Goal: Information Seeking & Learning: Find specific page/section

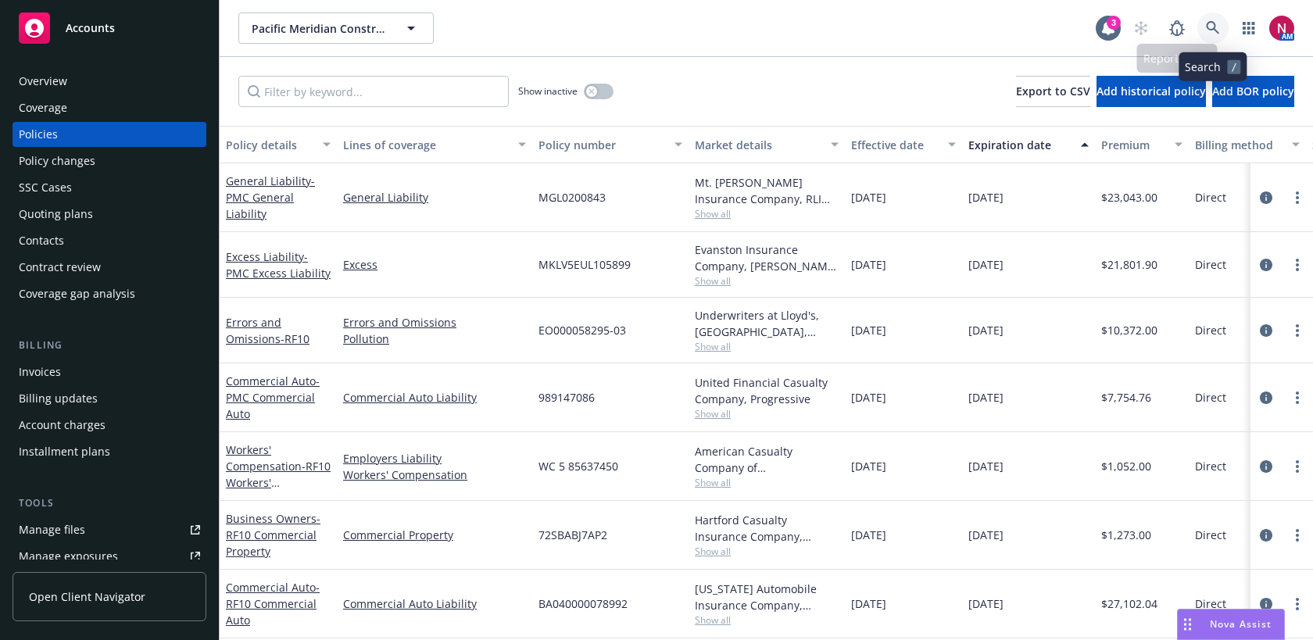
click at [1217, 20] on link at bounding box center [1212, 28] width 31 height 31
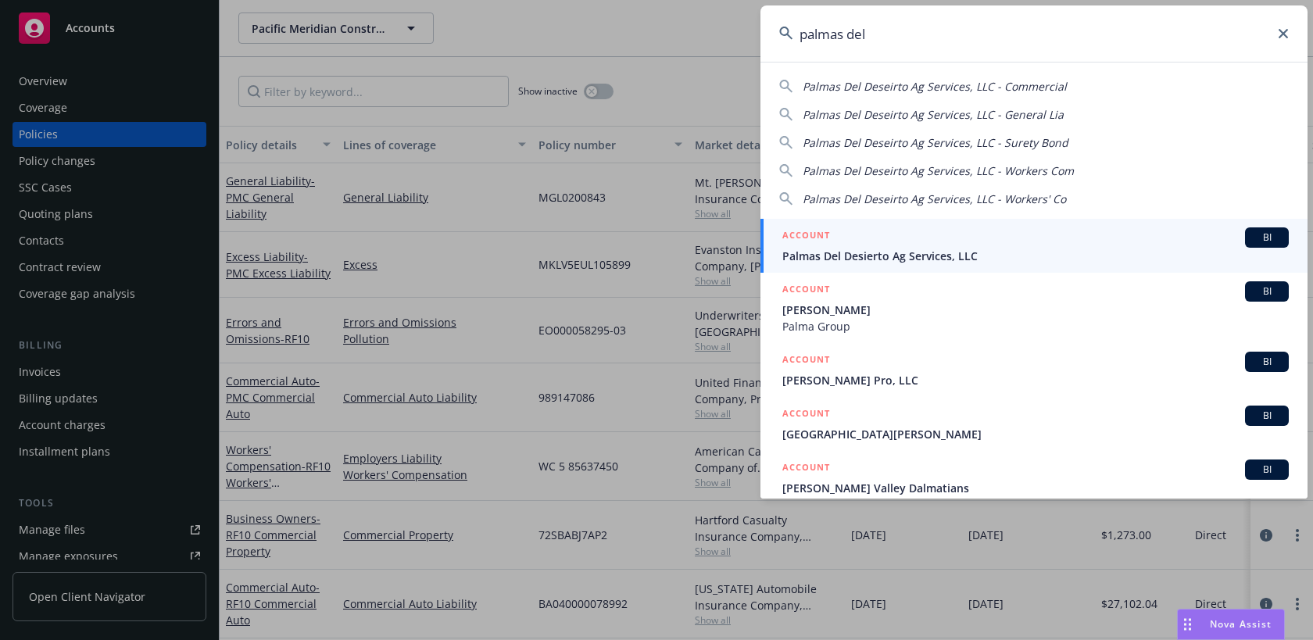
type input "palmas del"
click at [1060, 227] on link "ACCOUNT BI Palmas Del Desierto Ag Services, LLC" at bounding box center [1033, 246] width 547 height 54
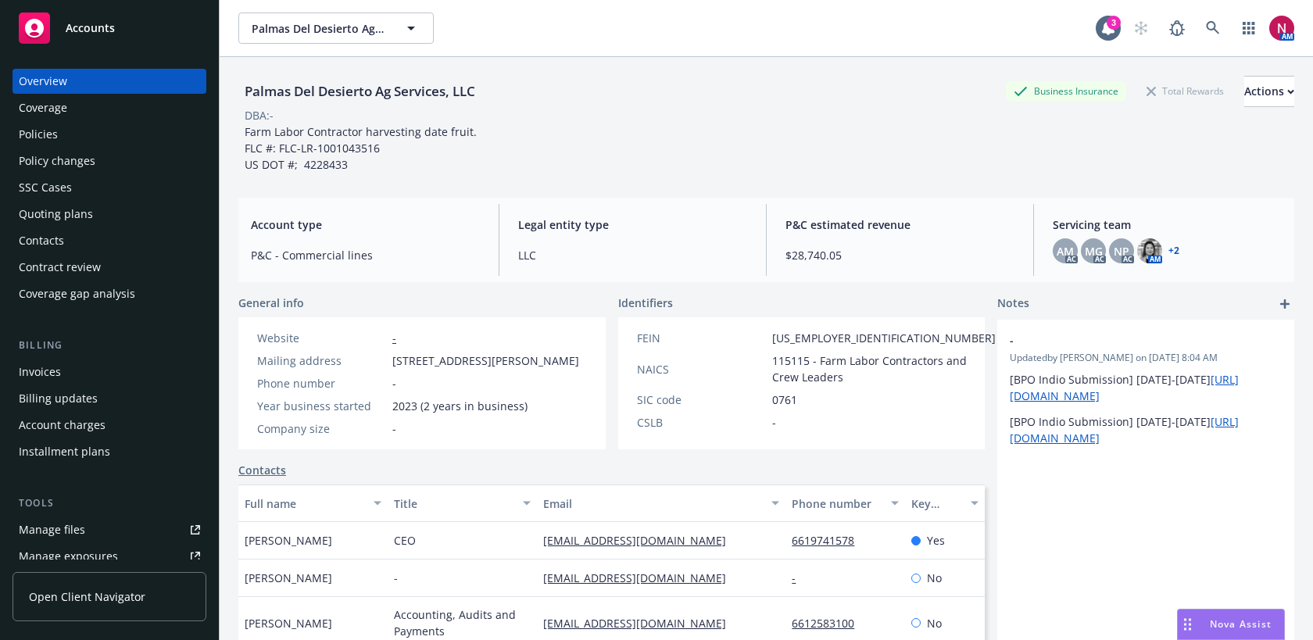
click at [109, 136] on div "Policies" at bounding box center [109, 134] width 181 height 25
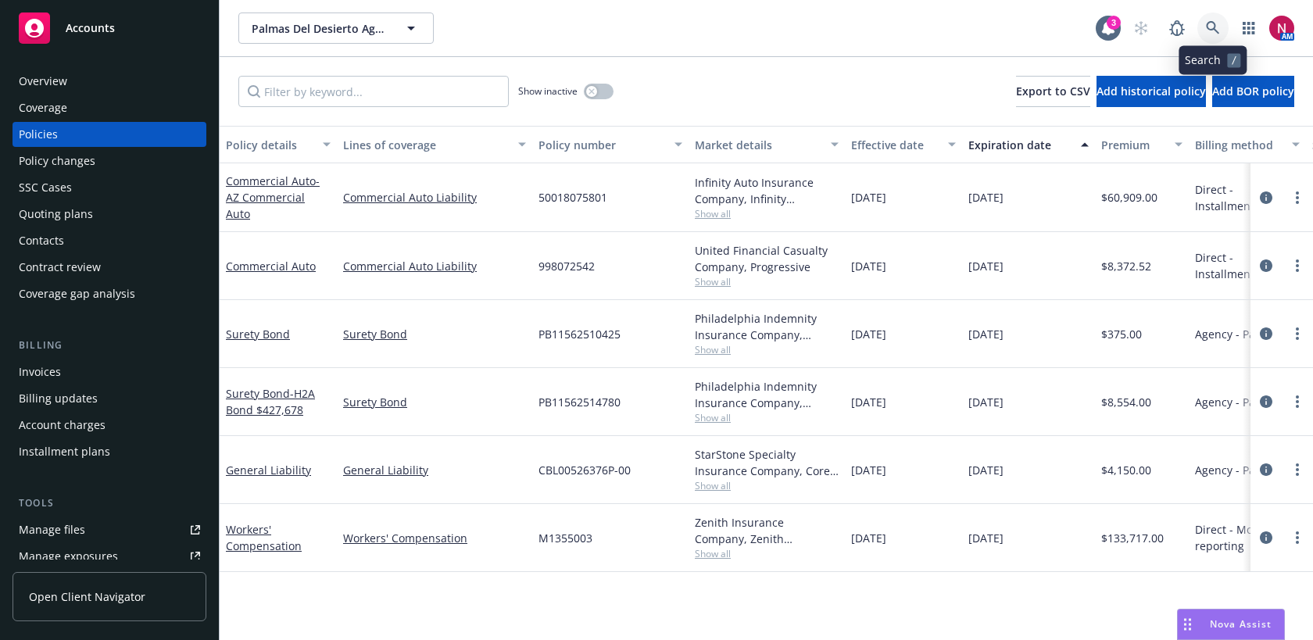
click at [1213, 30] on icon at bounding box center [1213, 28] width 14 height 14
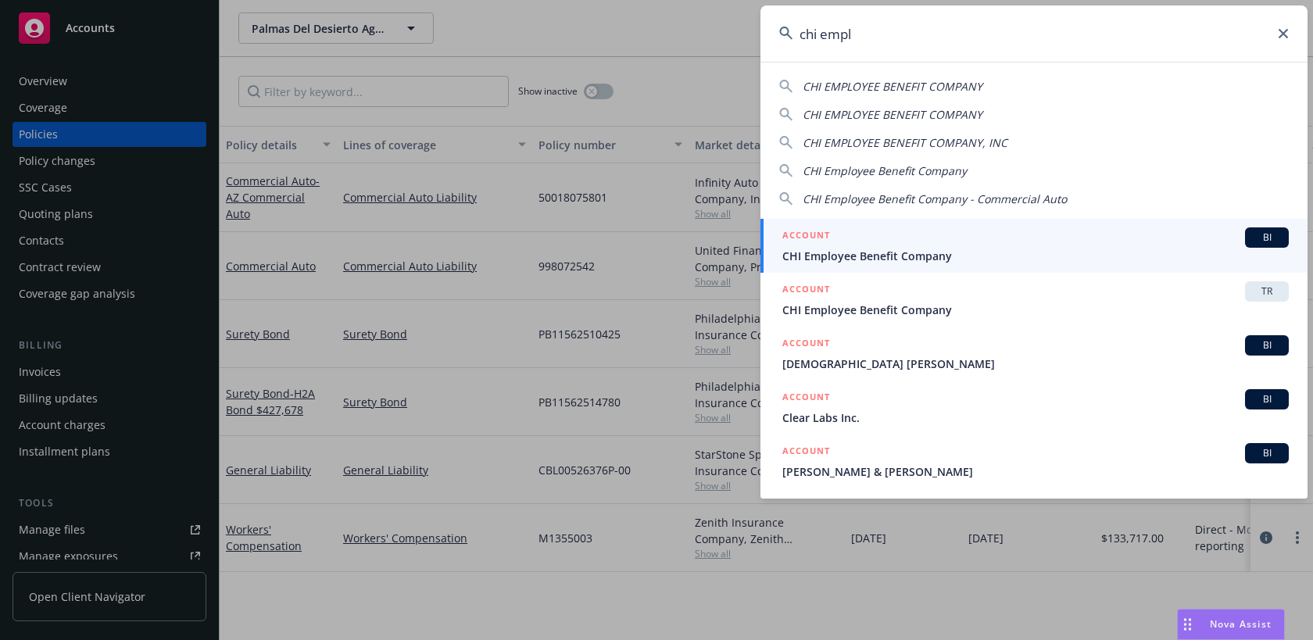
type input "chi empl"
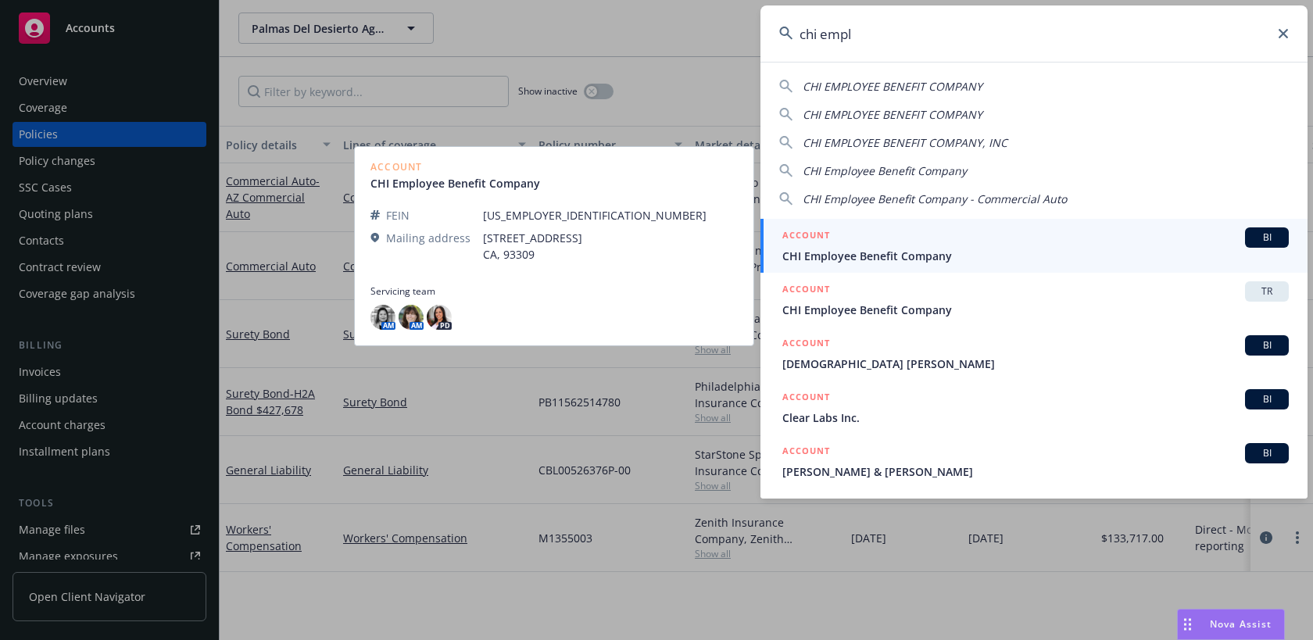
click at [1035, 252] on span "CHI Employee Benefit Company" at bounding box center [1035, 256] width 506 height 16
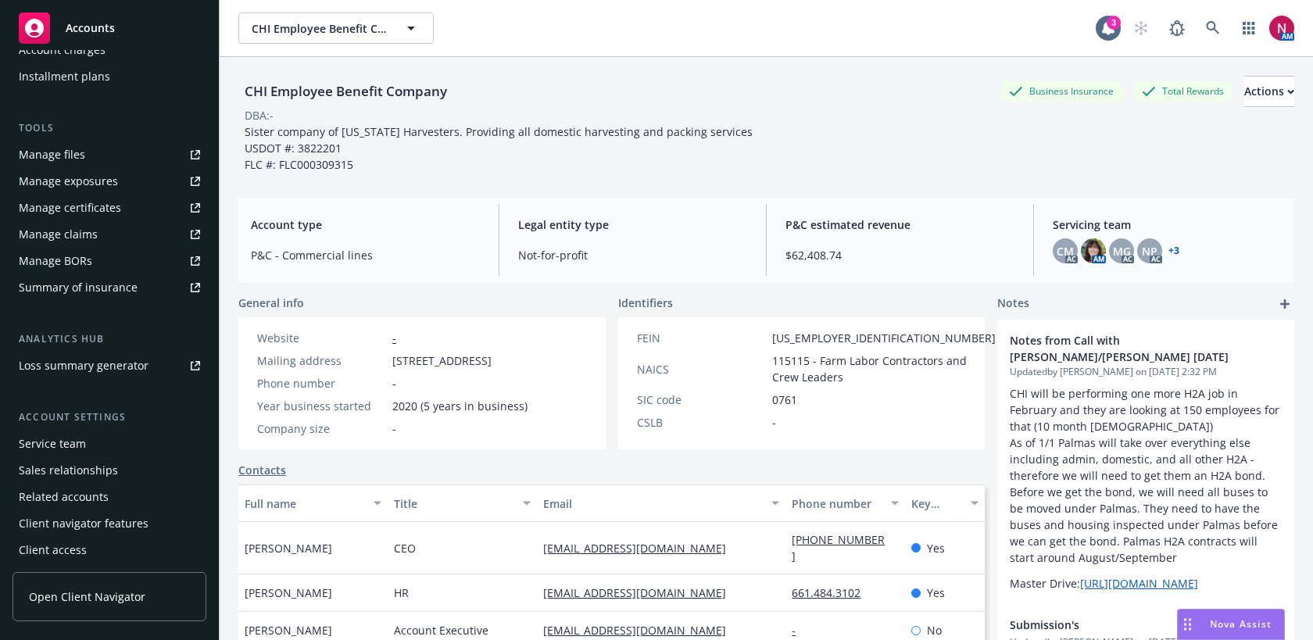
scroll to position [374, 0]
click at [98, 187] on div "Manage exposures" at bounding box center [68, 182] width 99 height 25
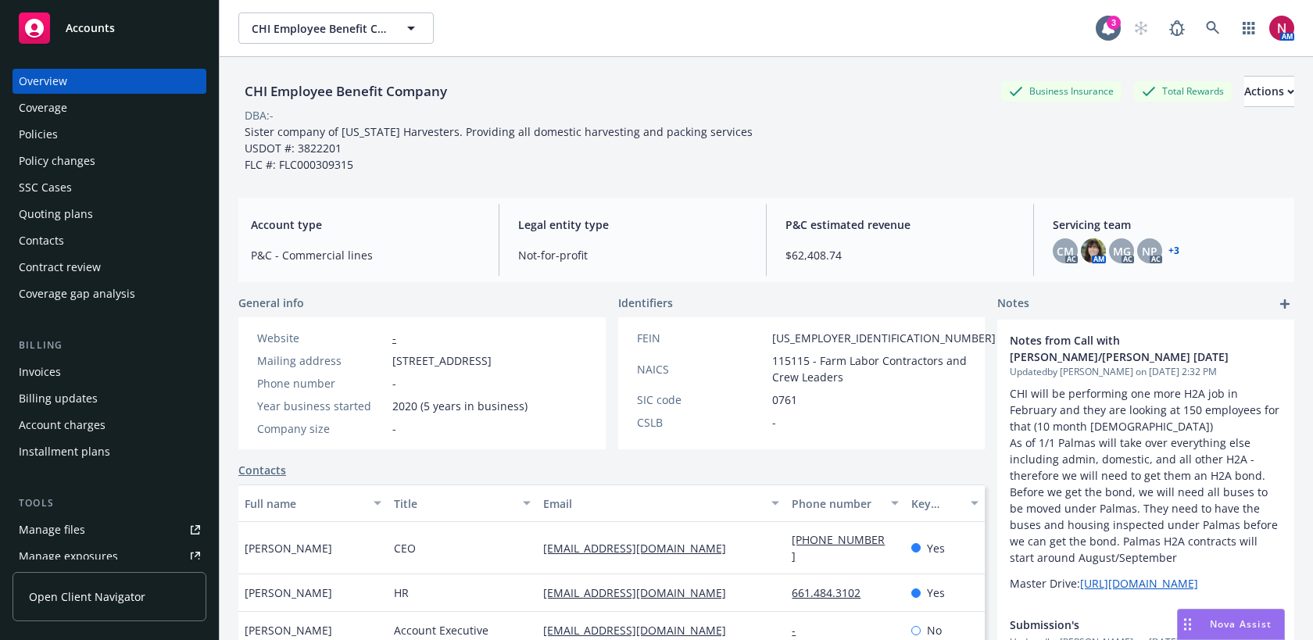
click at [110, 141] on div "Policies" at bounding box center [109, 134] width 181 height 25
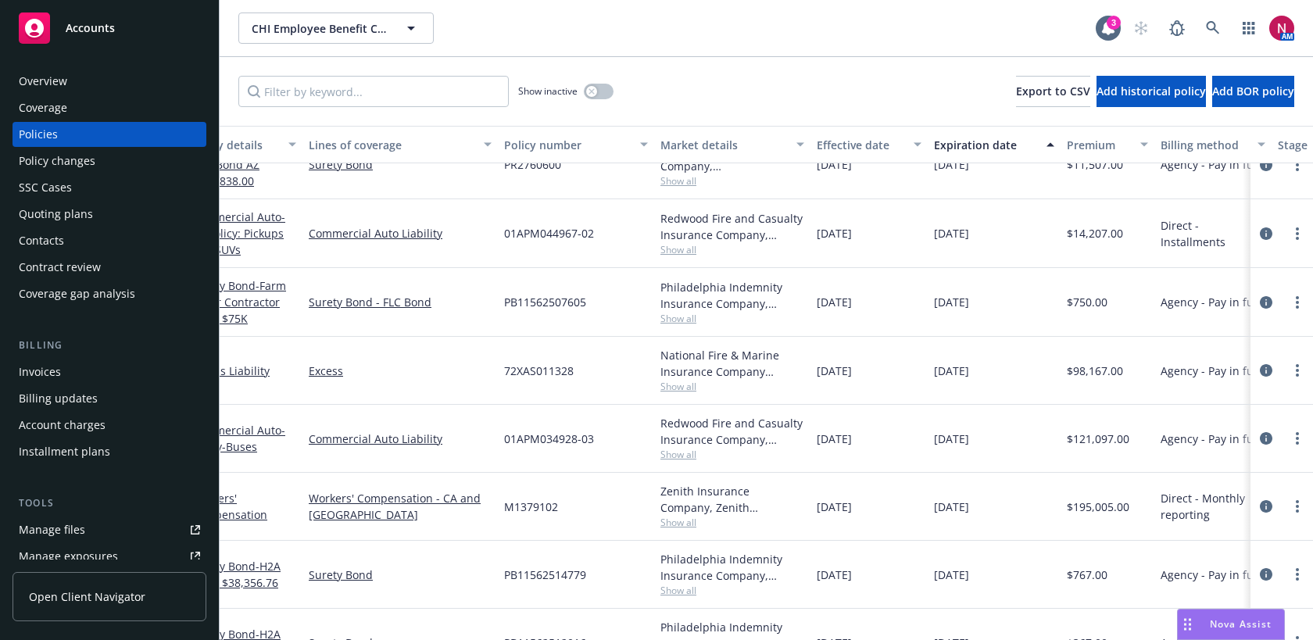
scroll to position [351, 0]
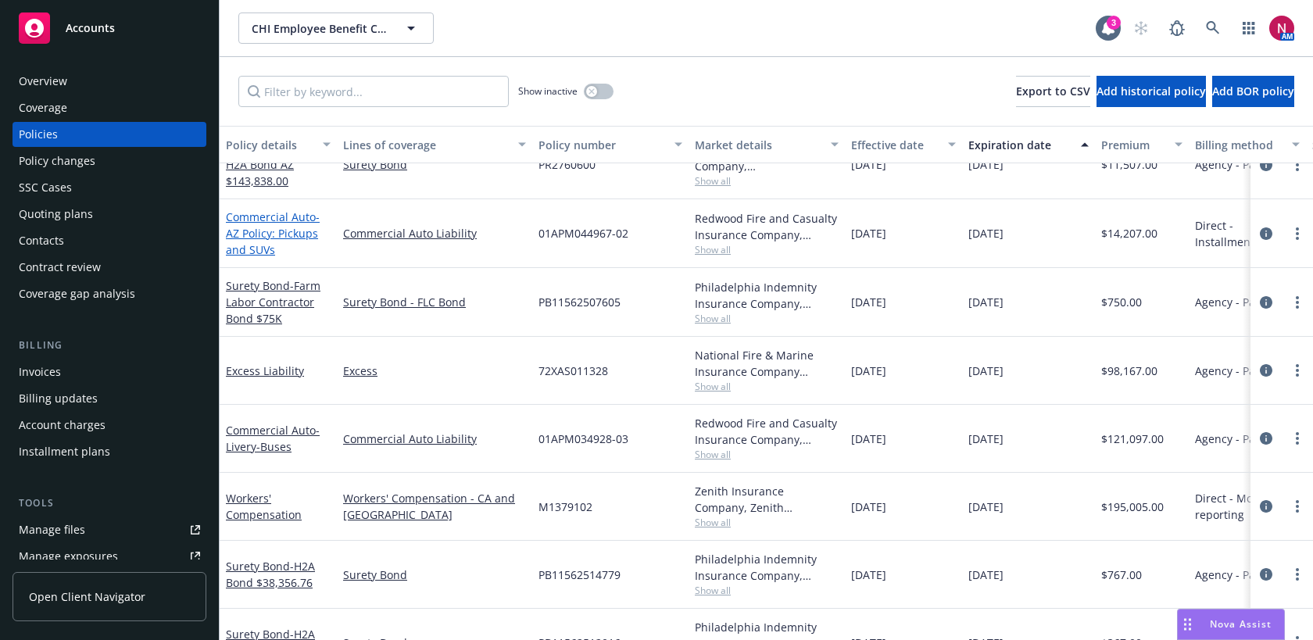
click at [290, 233] on span "- AZ Policy: Pickups and SUVs" at bounding box center [273, 233] width 94 height 48
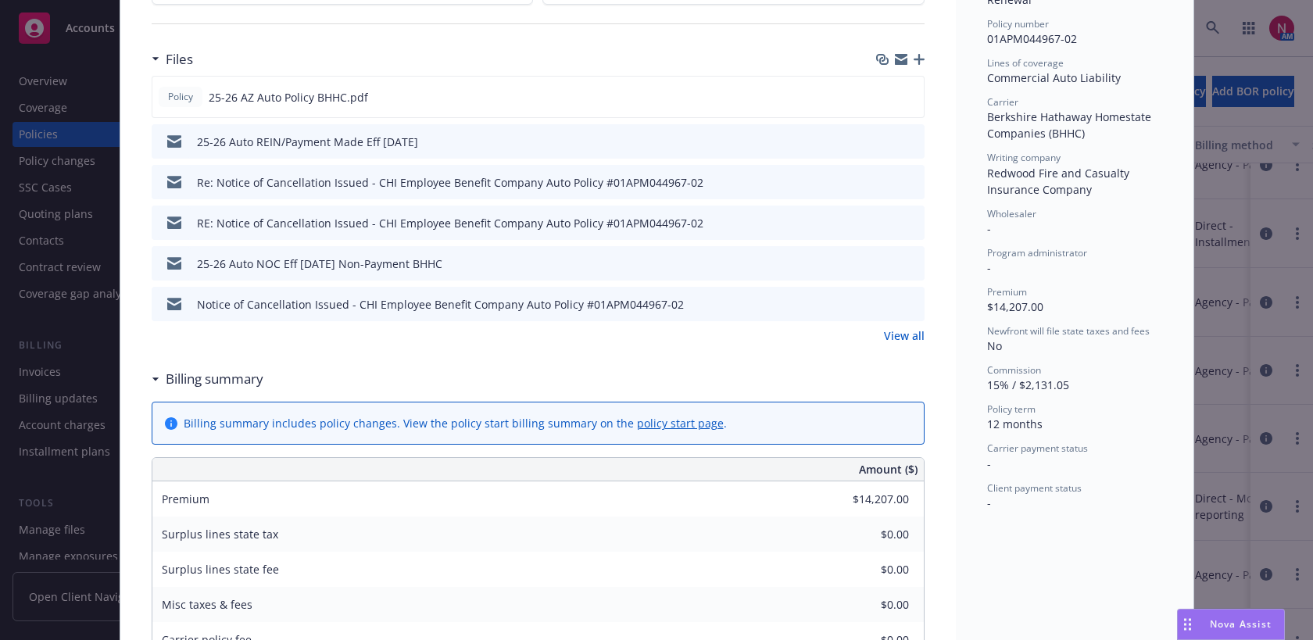
scroll to position [509, 0]
